Goal: Book appointment/travel/reservation

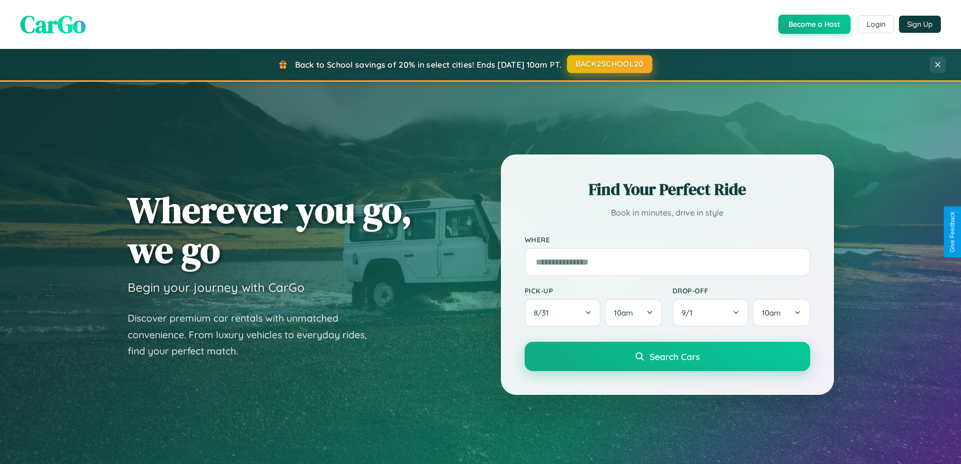
click at [609, 64] on button "BACK2SCHOOL20" at bounding box center [609, 64] width 85 height 18
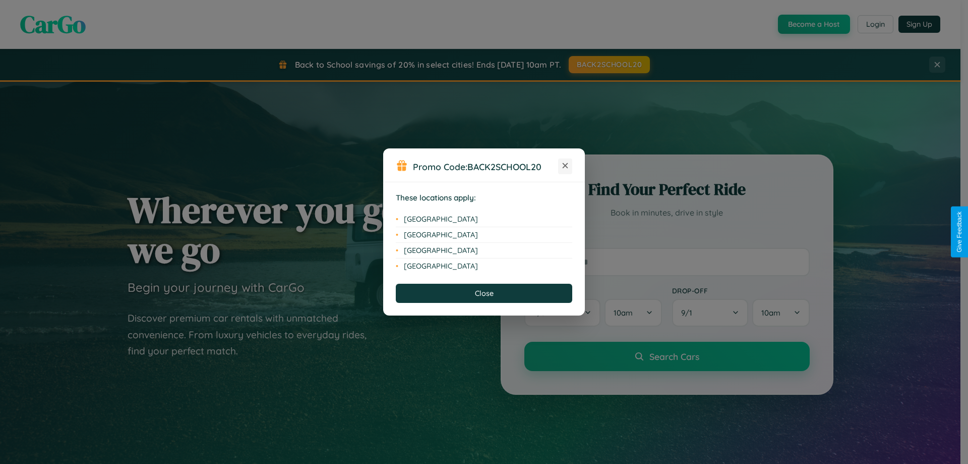
click at [565, 166] on icon at bounding box center [566, 166] width 6 height 6
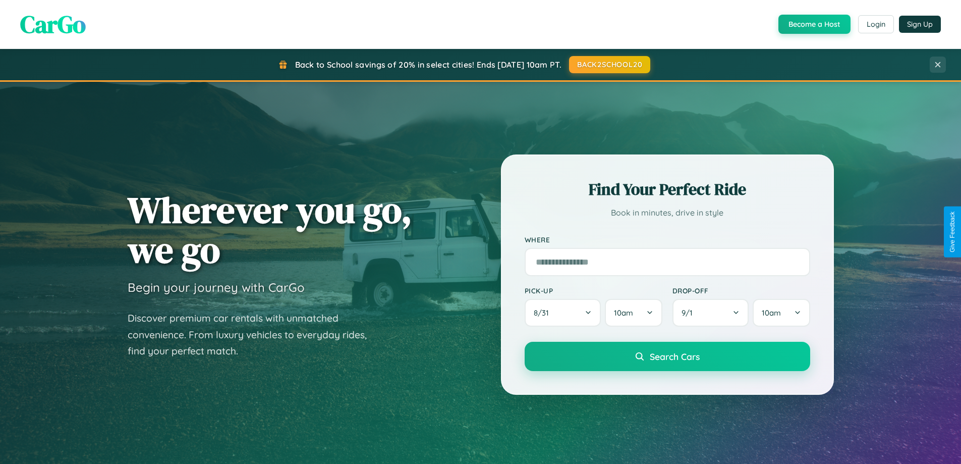
scroll to position [435, 0]
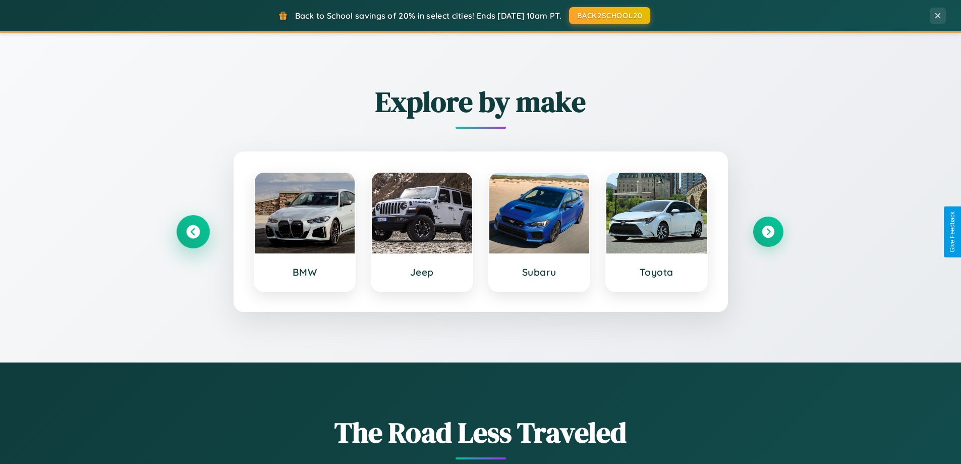
click at [193, 232] on icon at bounding box center [193, 232] width 14 height 14
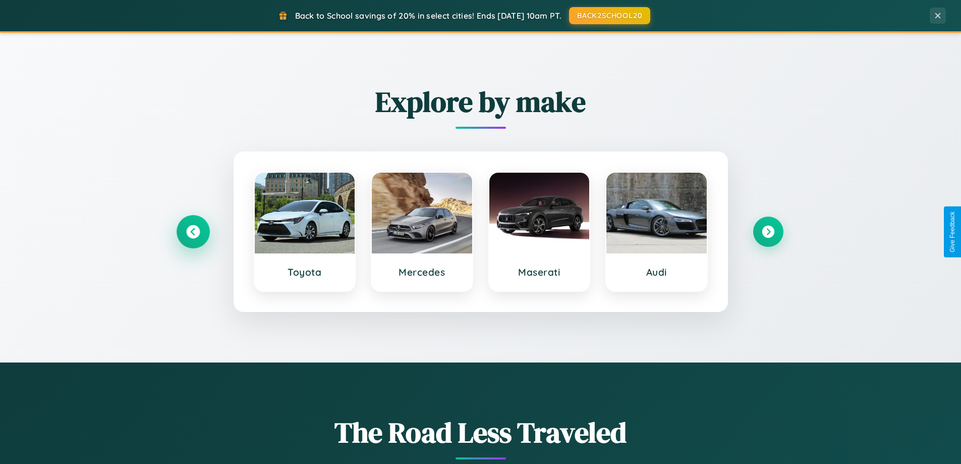
click at [193, 232] on icon at bounding box center [193, 232] width 14 height 14
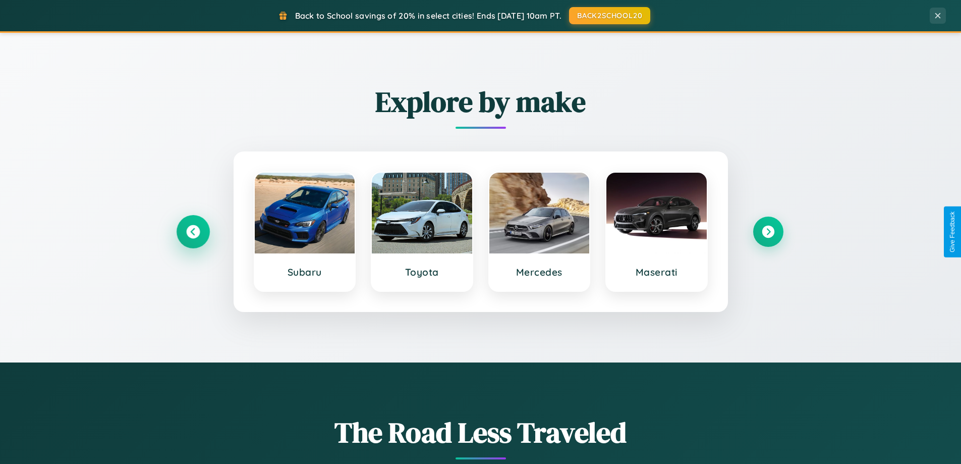
click at [193, 232] on icon at bounding box center [193, 232] width 14 height 14
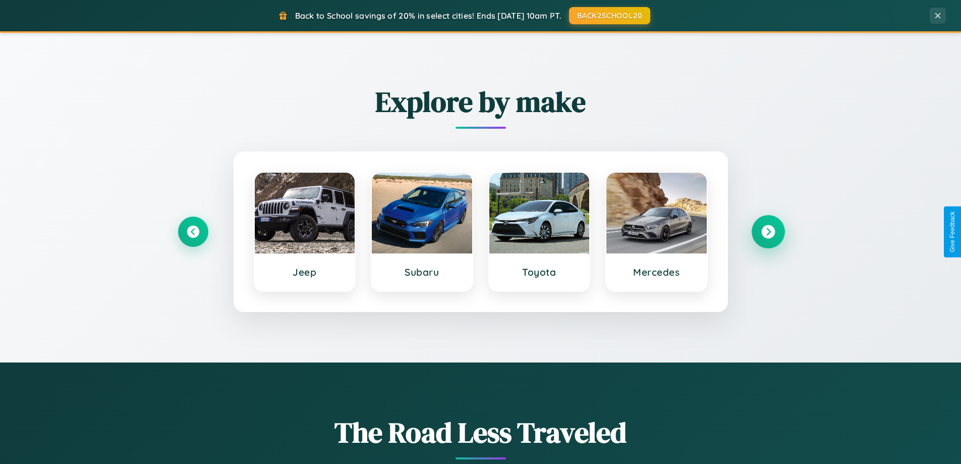
click at [768, 232] on icon at bounding box center [768, 232] width 14 height 14
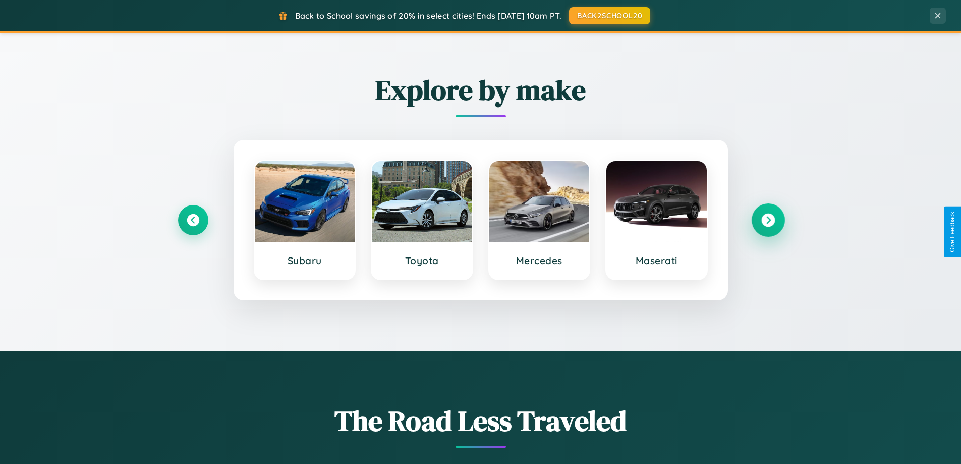
scroll to position [1621, 0]
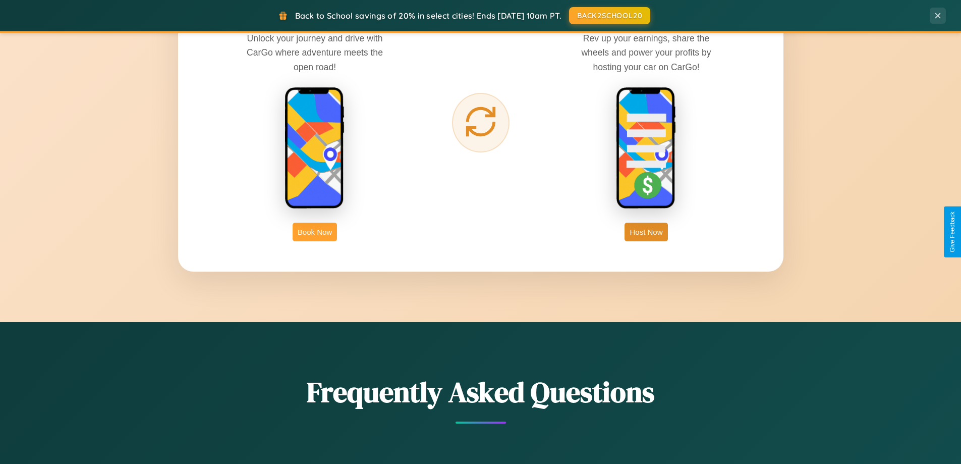
click at [315, 232] on button "Book Now" at bounding box center [315, 231] width 44 height 19
